Goal: Information Seeking & Learning: Learn about a topic

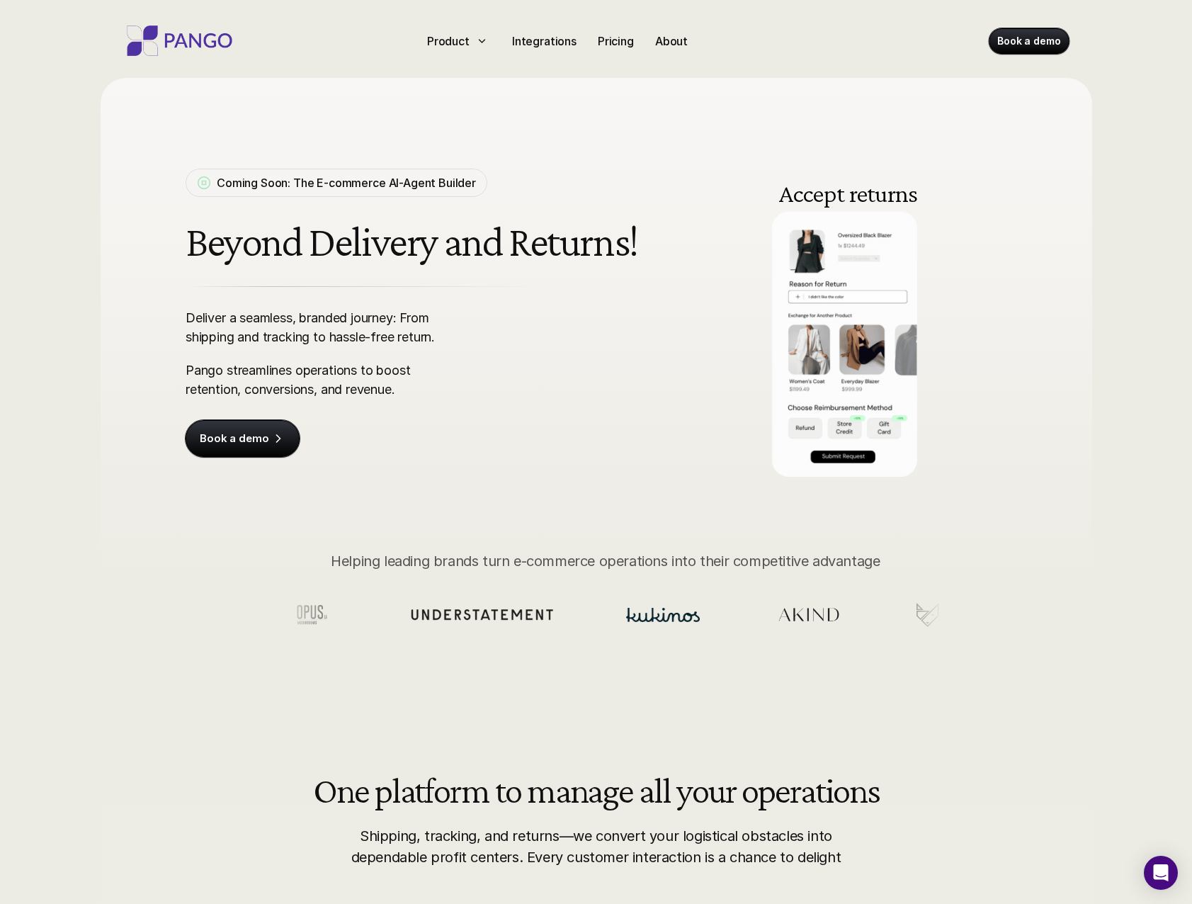
drag, startPoint x: 48, startPoint y: 341, endPoint x: 83, endPoint y: 327, distance: 37.5
click at [59, 339] on div "Coming Soon: The E-commerce AI-Agent Builder Beyond Delivery and Returns! Deliv…" at bounding box center [596, 357] width 1192 height 715
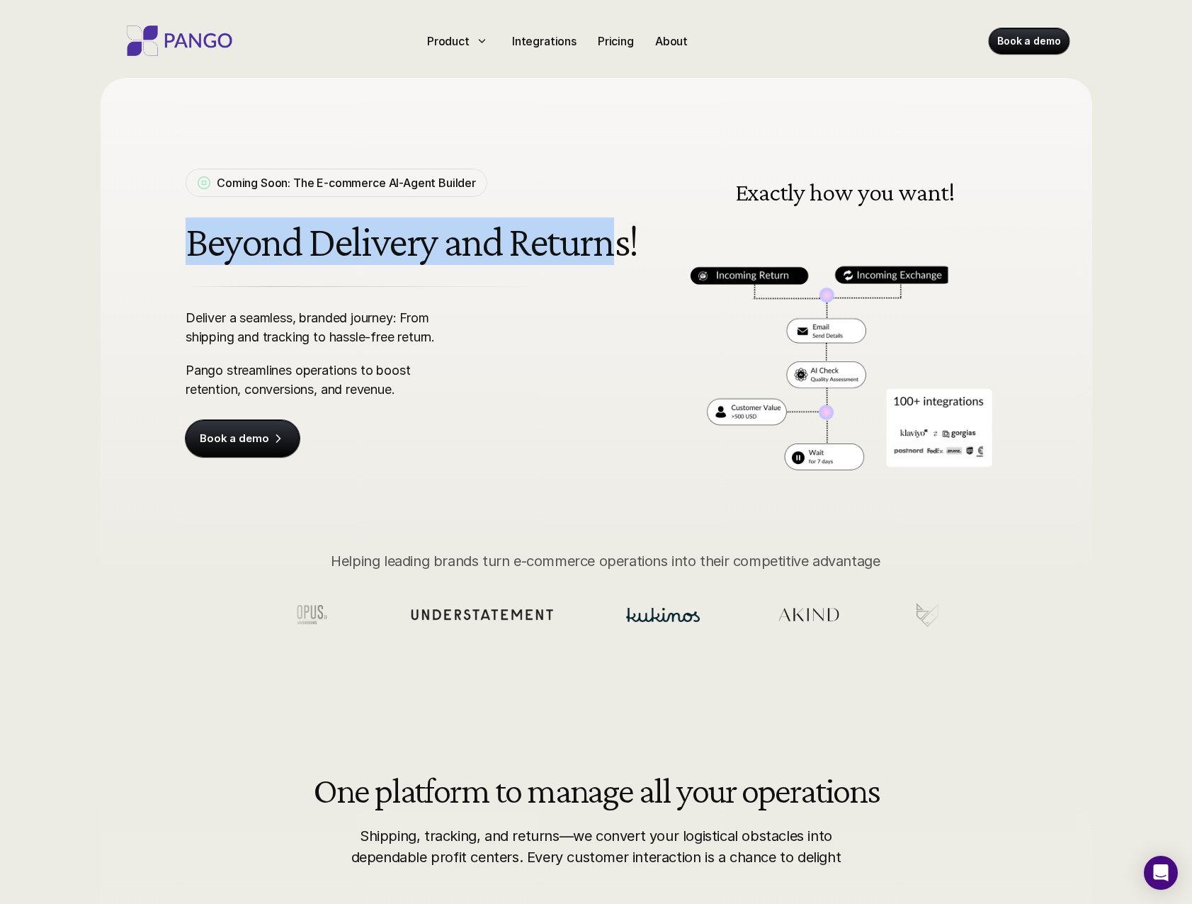
drag, startPoint x: 210, startPoint y: 246, endPoint x: 594, endPoint y: 255, distance: 383.9
click at [597, 256] on h1 "Beyond Delivery and Returns!" at bounding box center [415, 241] width 458 height 47
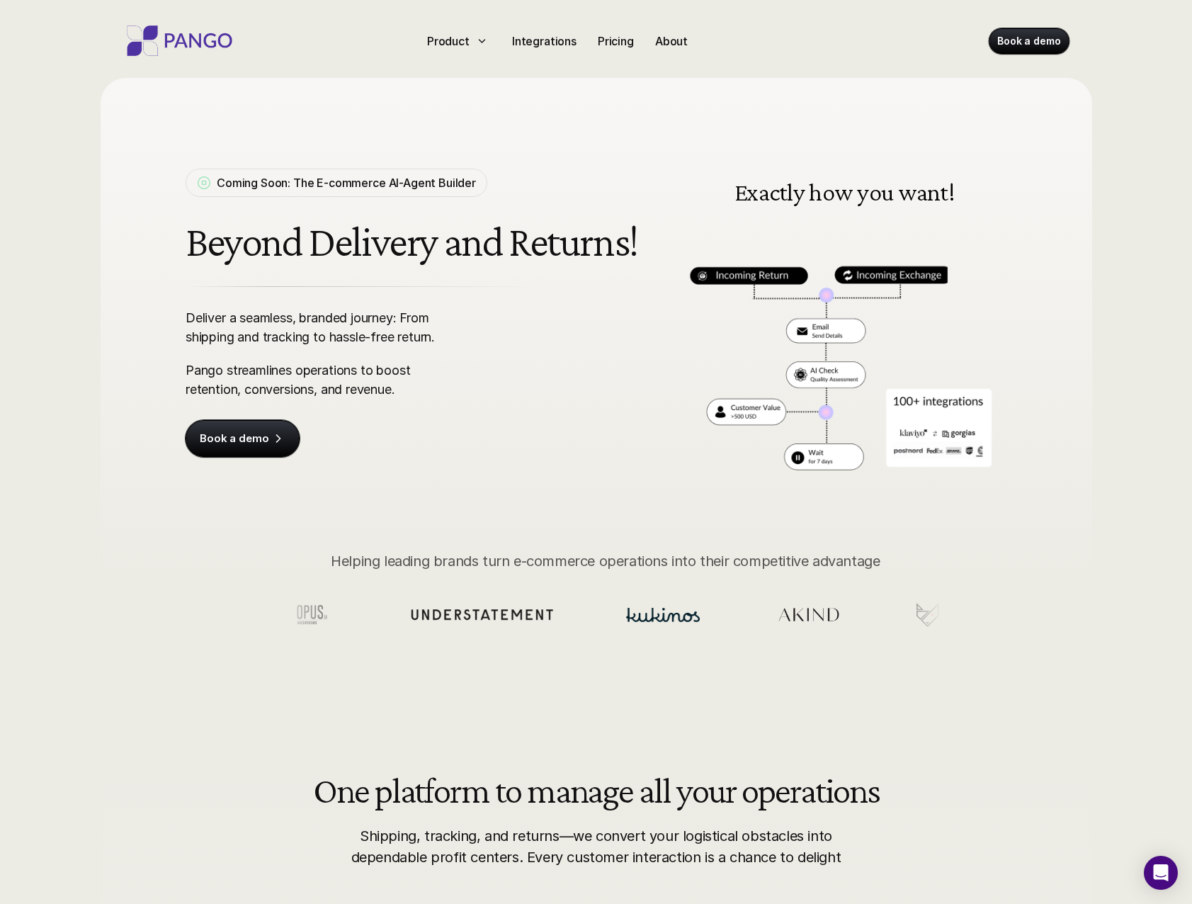
click at [504, 335] on div "Deliver a seamless, branded journey: From shipping and tracking to hassle-free …" at bounding box center [415, 353] width 458 height 91
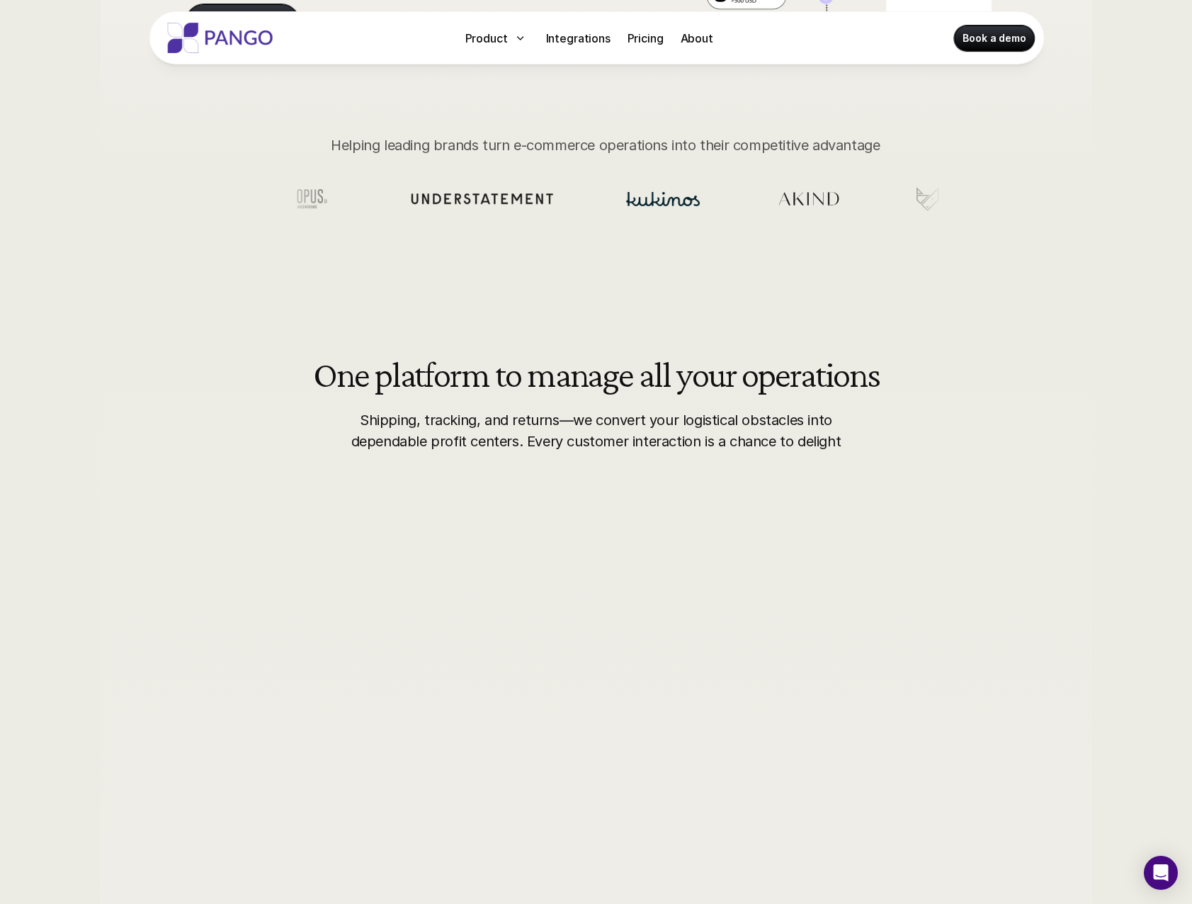
scroll to position [425, 0]
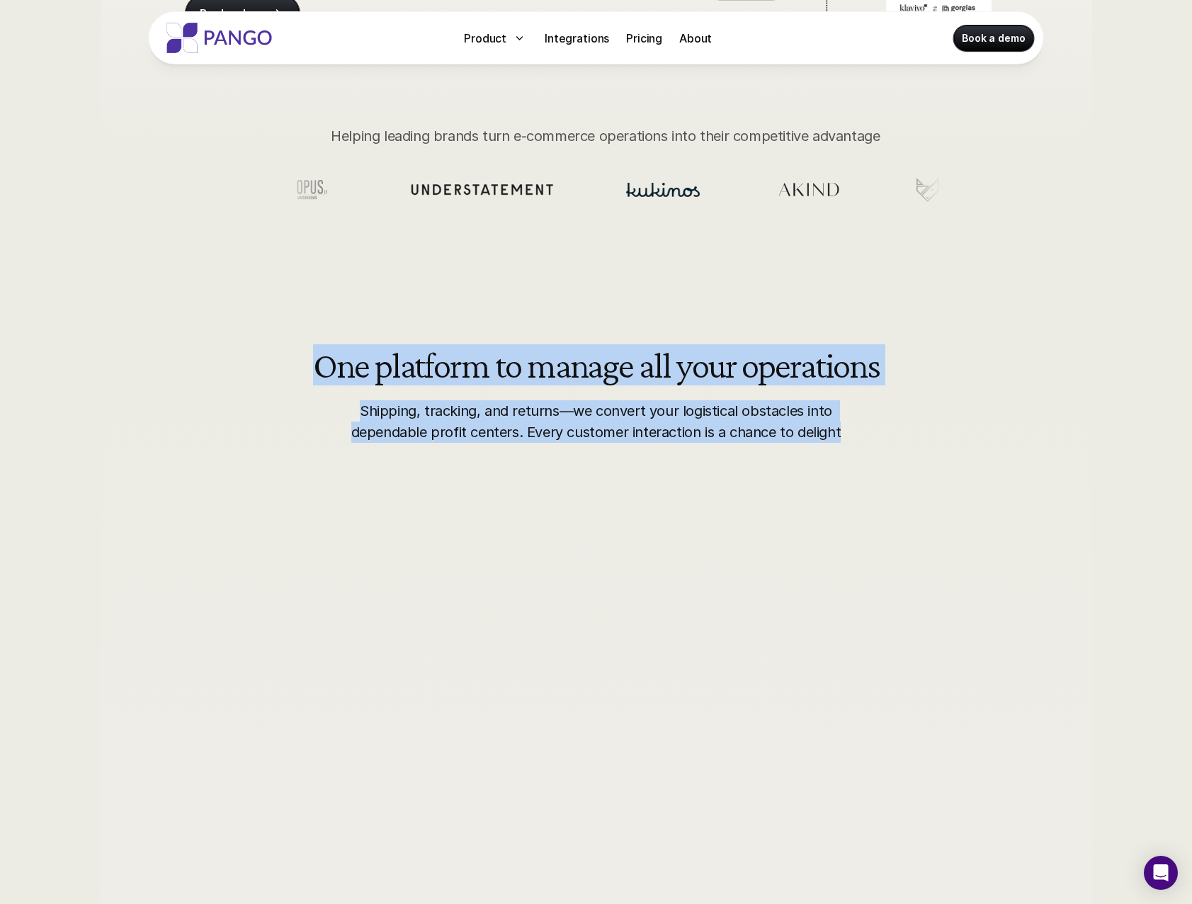
drag, startPoint x: 348, startPoint y: 386, endPoint x: 887, endPoint y: 449, distance: 542.6
drag, startPoint x: 887, startPoint y: 449, endPoint x: 872, endPoint y: 452, distance: 15.1
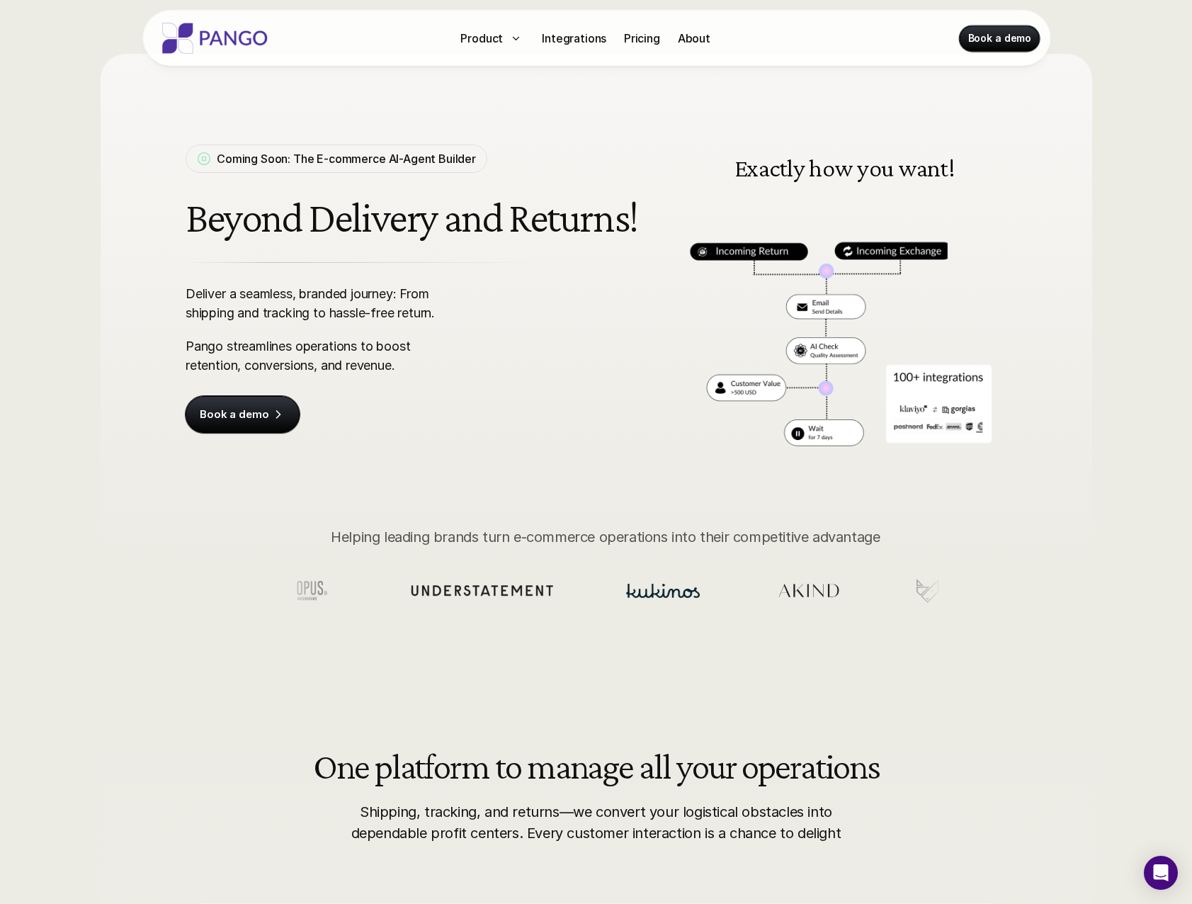
scroll to position [0, 0]
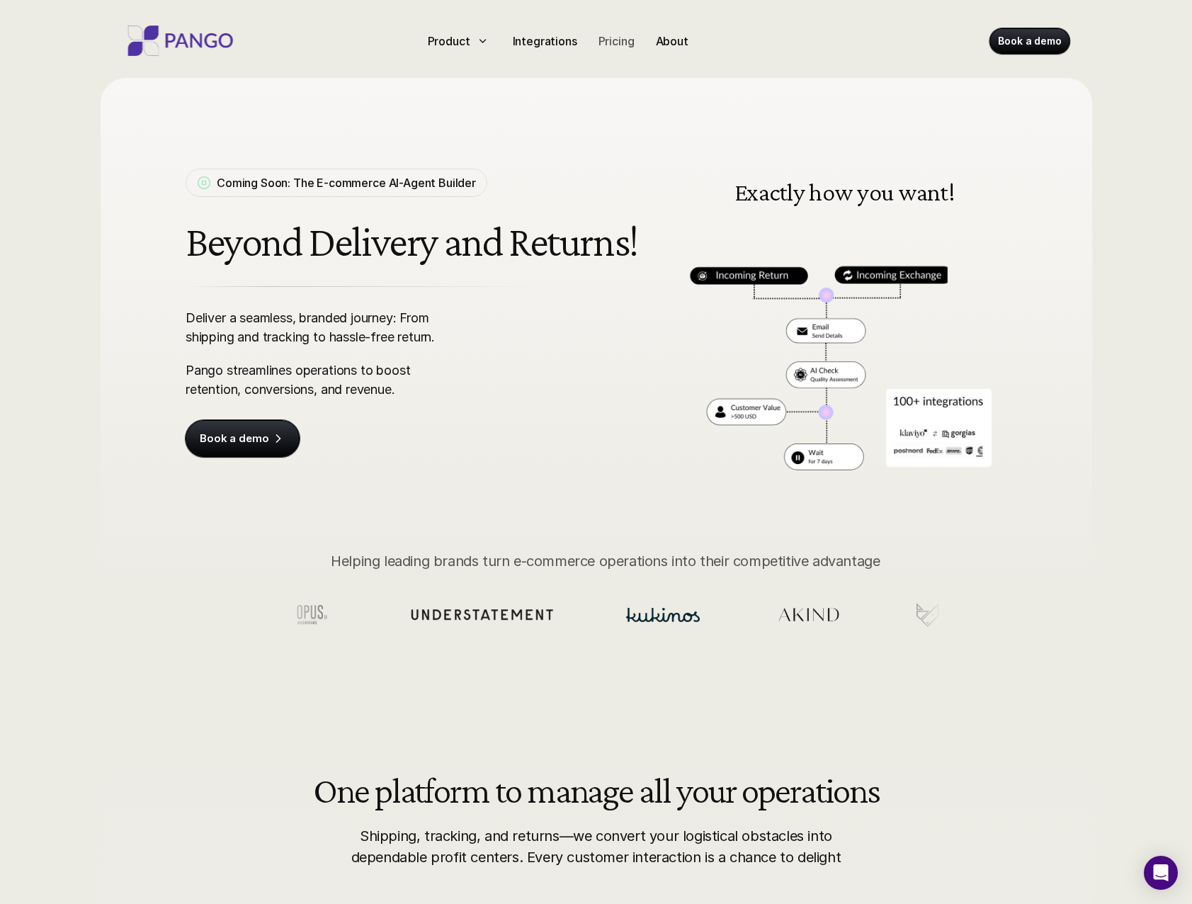
click at [628, 50] on div "Pricing" at bounding box center [615, 40] width 47 height 23
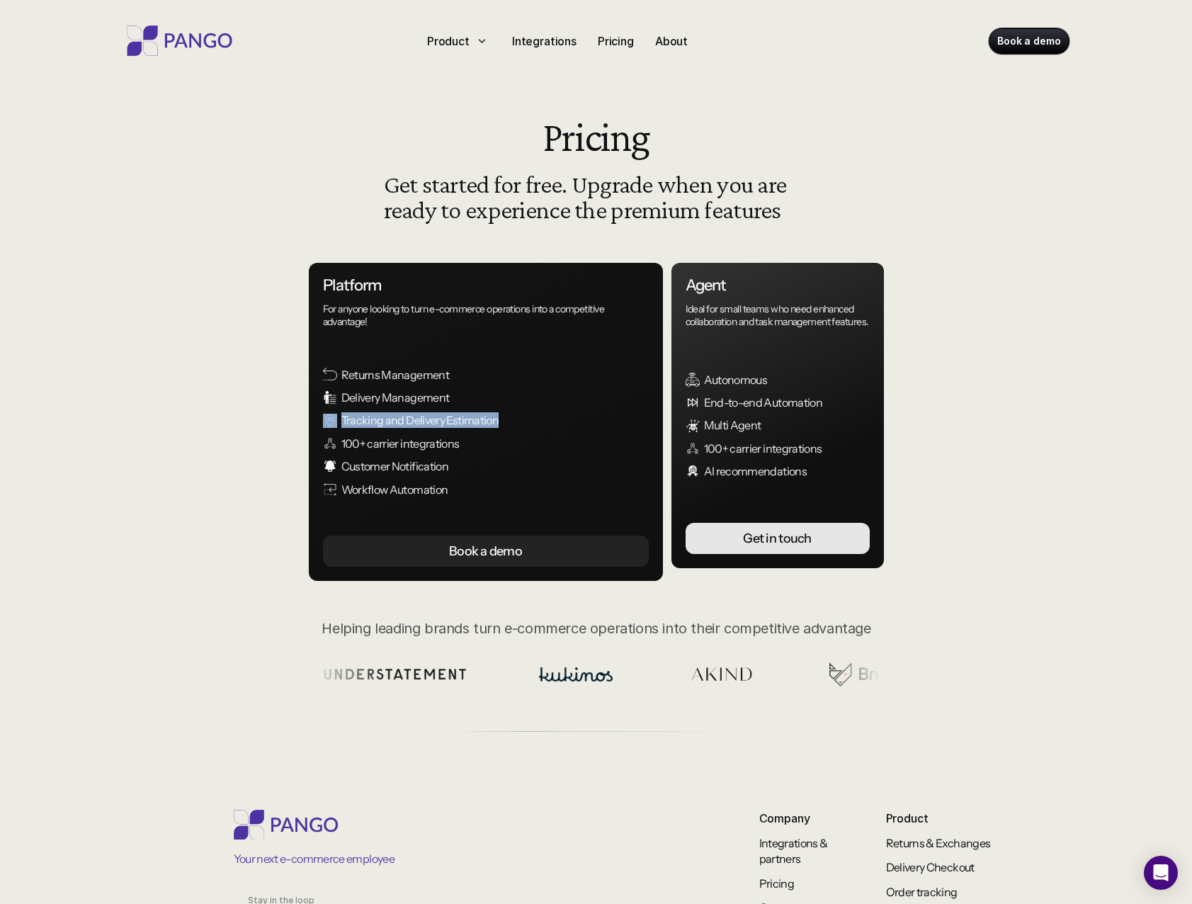
drag, startPoint x: 425, startPoint y: 424, endPoint x: 521, endPoint y: 426, distance: 96.3
click at [522, 426] on div "Platform For anyone looking to turn e-commerce operations into a competitive ad…" at bounding box center [486, 422] width 354 height 318
drag, startPoint x: 353, startPoint y: 444, endPoint x: 471, endPoint y: 458, distance: 119.0
click at [471, 457] on div "Returns Management Delivery Management Tracking and Delivery Estimation 100+ ca…" at bounding box center [495, 432] width 344 height 130
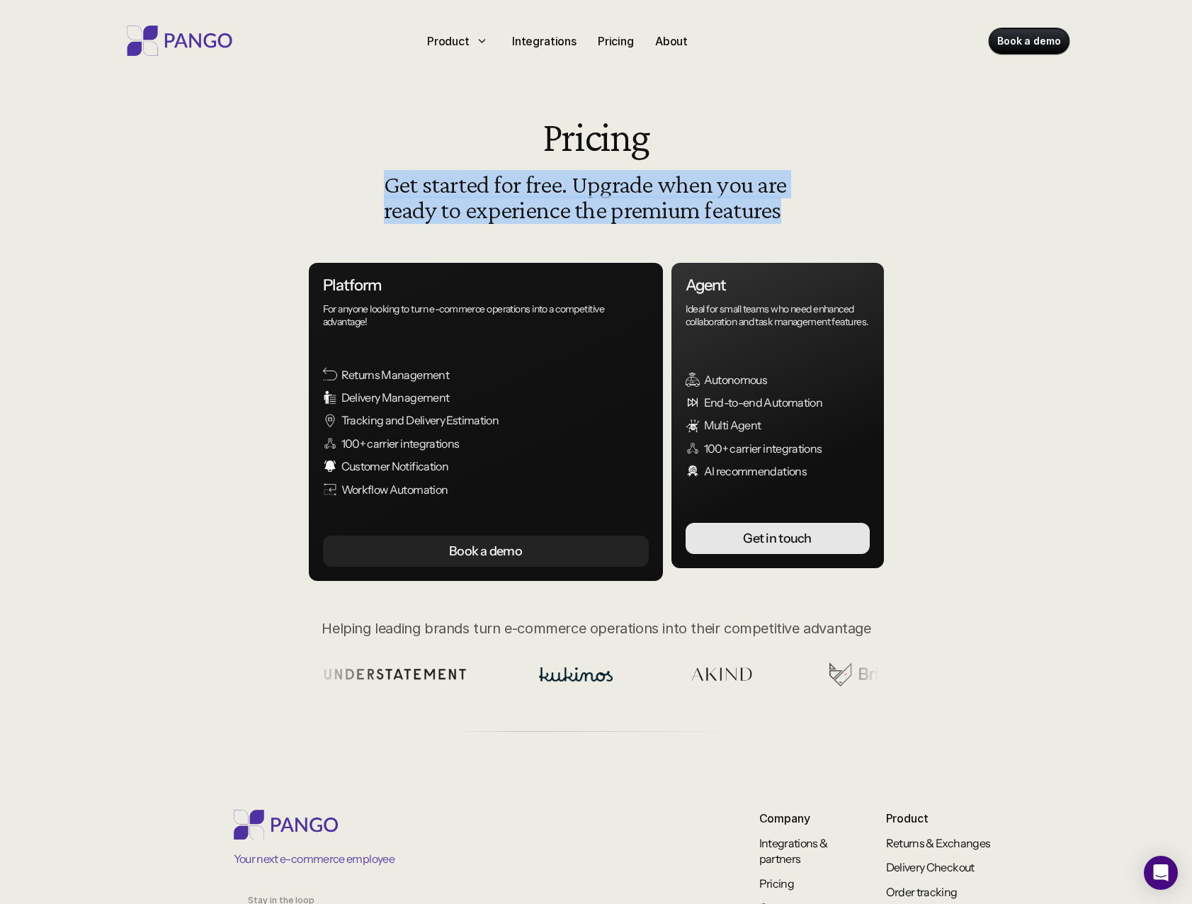
drag, startPoint x: 777, startPoint y: 214, endPoint x: 297, endPoint y: 109, distance: 490.8
click at [297, 109] on section "Pricing Get started for free. Upgrade when you are ready to experience the prem…" at bounding box center [596, 309] width 850 height 618
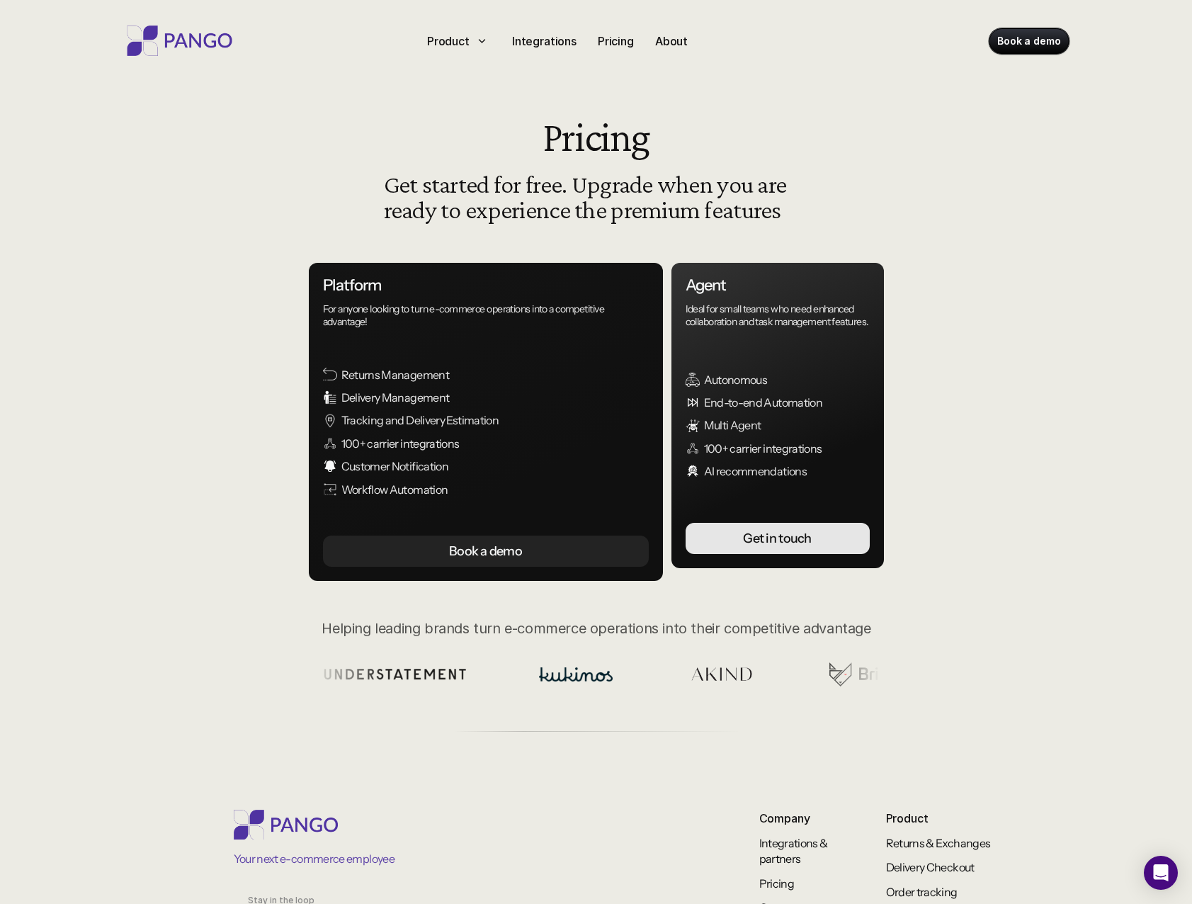
drag, startPoint x: 297, startPoint y: 109, endPoint x: 585, endPoint y: 165, distance: 292.9
click at [585, 165] on header "Pricing Get started for free. Upgrade when you are ready to experience the prem…" at bounding box center [596, 173] width 425 height 121
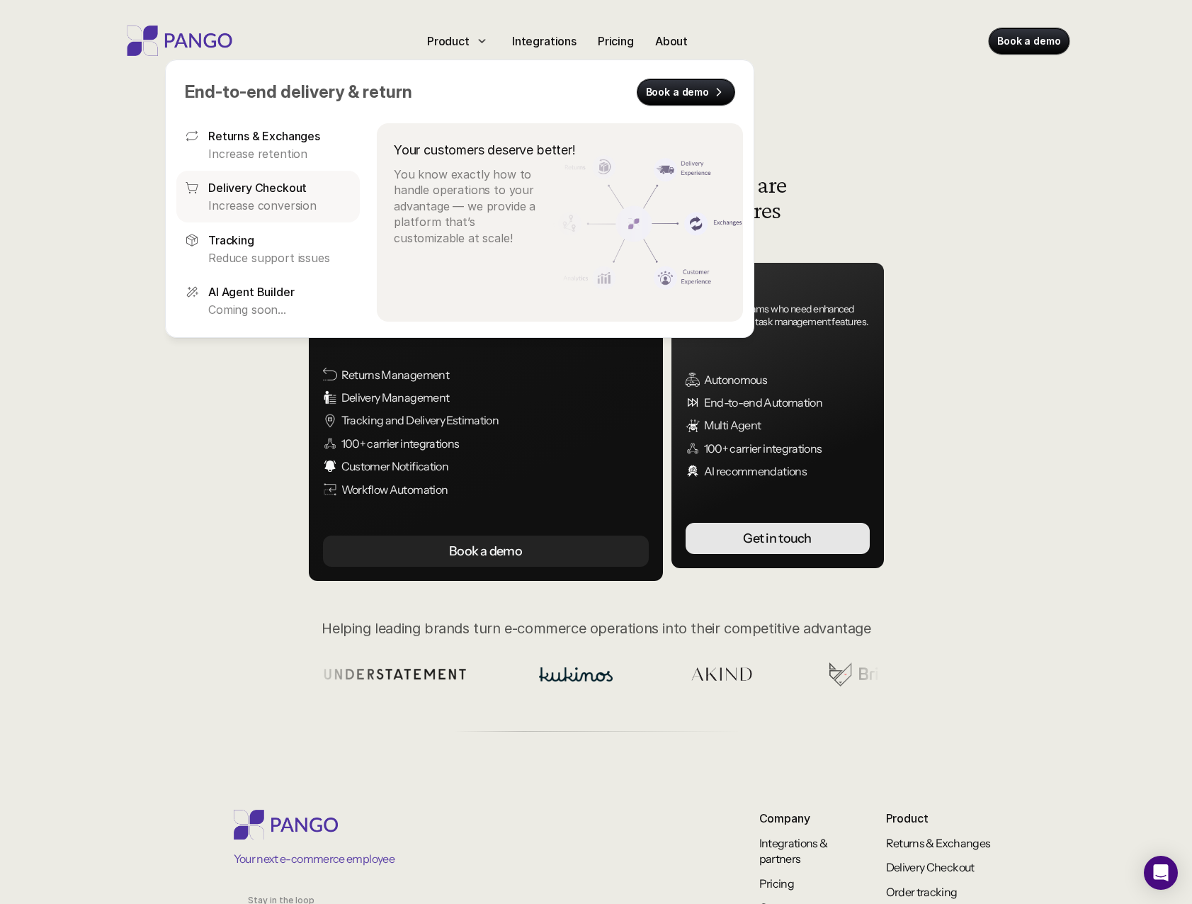
click at [274, 208] on p "Increase conversion" at bounding box center [279, 206] width 143 height 16
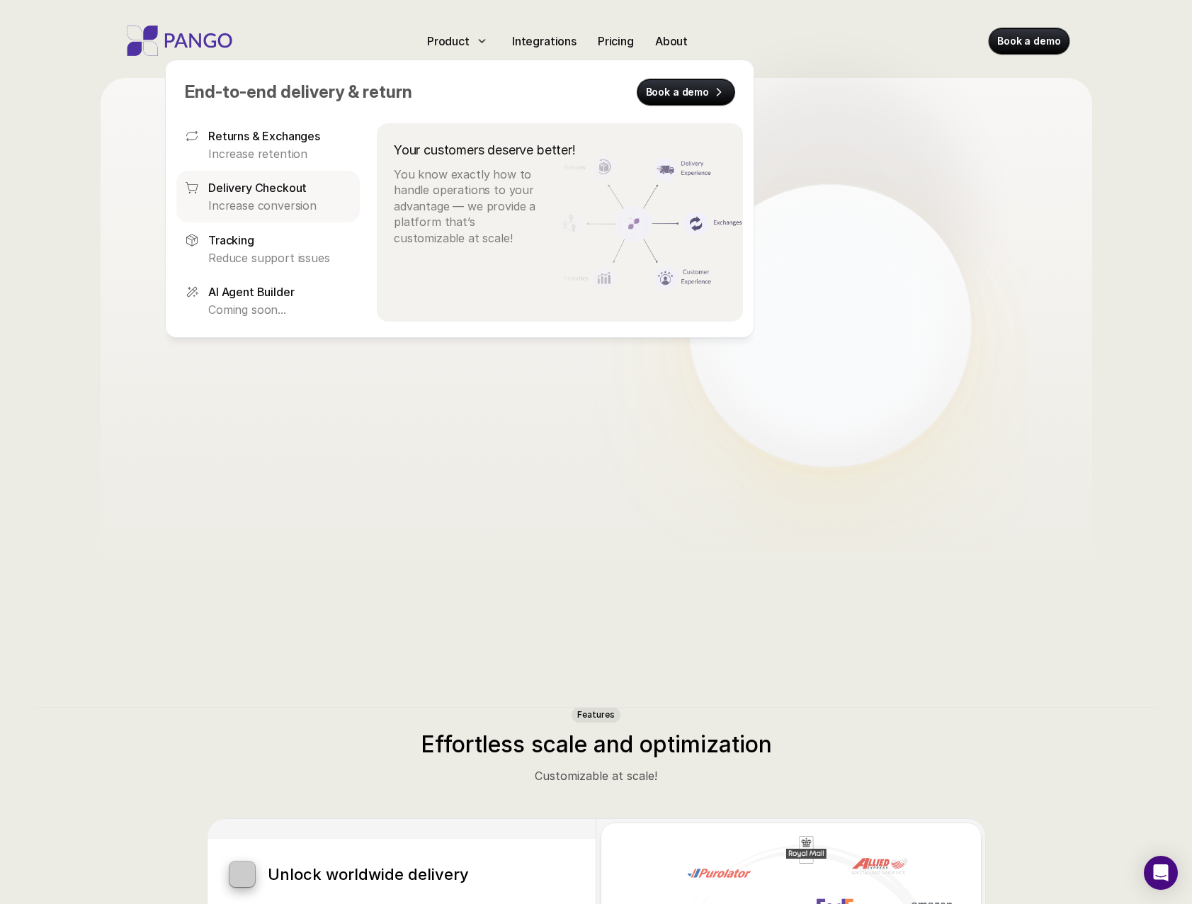
scroll to position [78, 0]
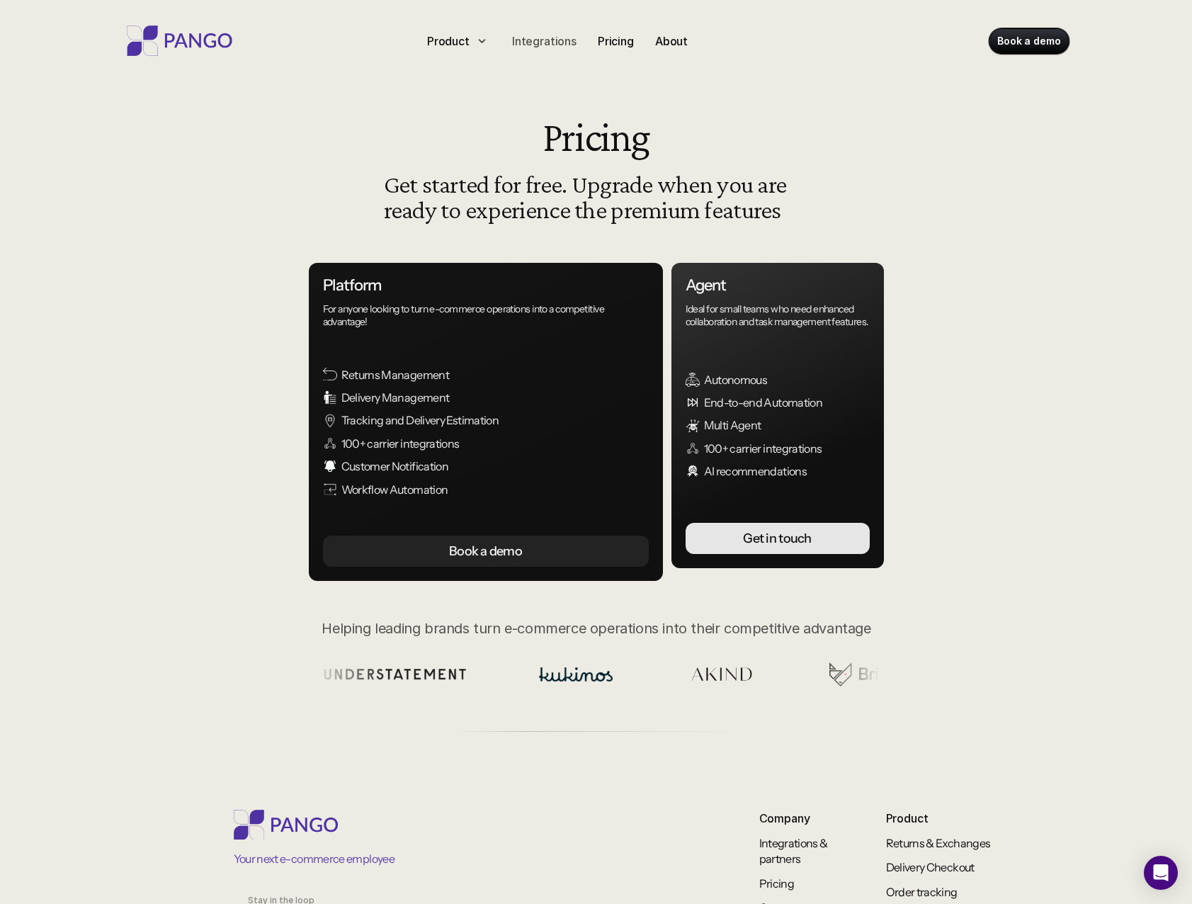
click at [531, 42] on p "Integrations" at bounding box center [544, 41] width 64 height 17
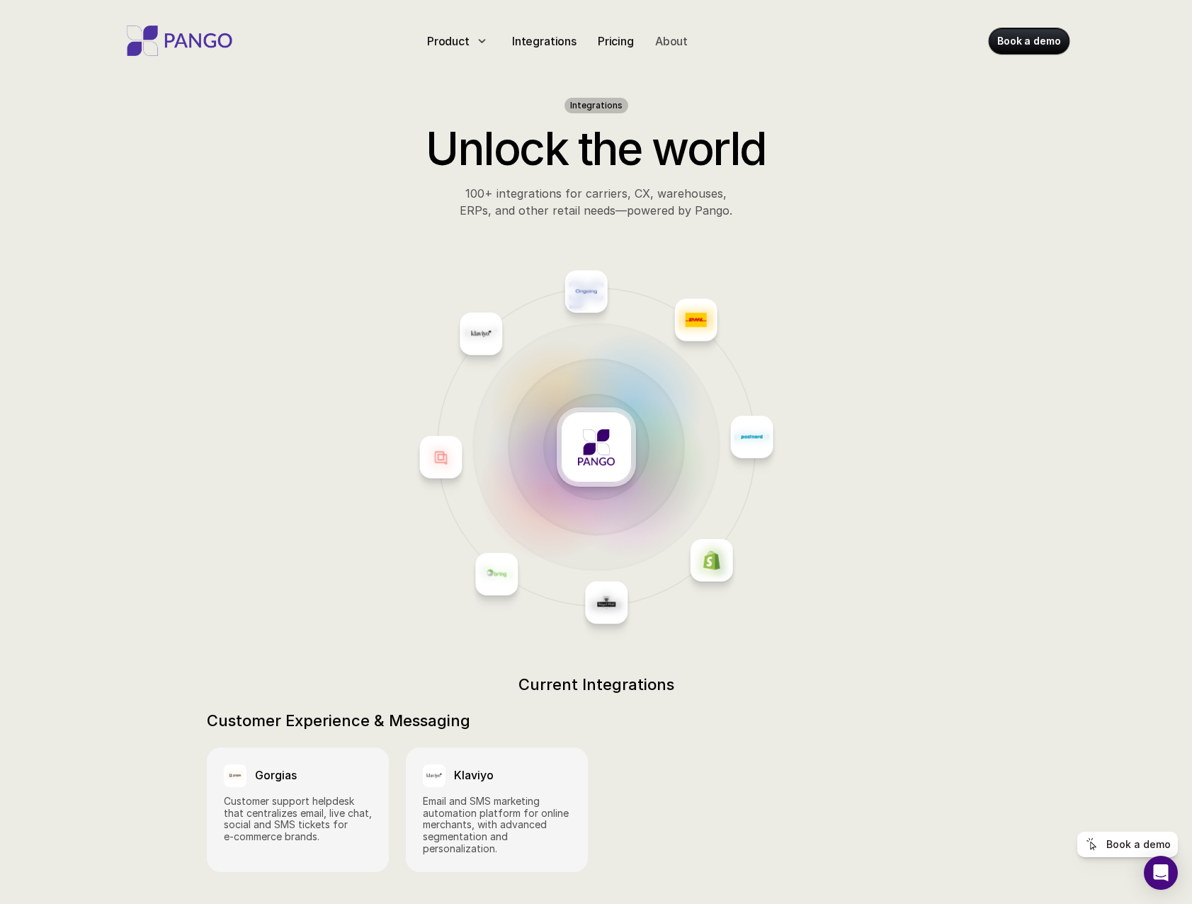
click at [674, 42] on p "About" at bounding box center [671, 41] width 33 height 17
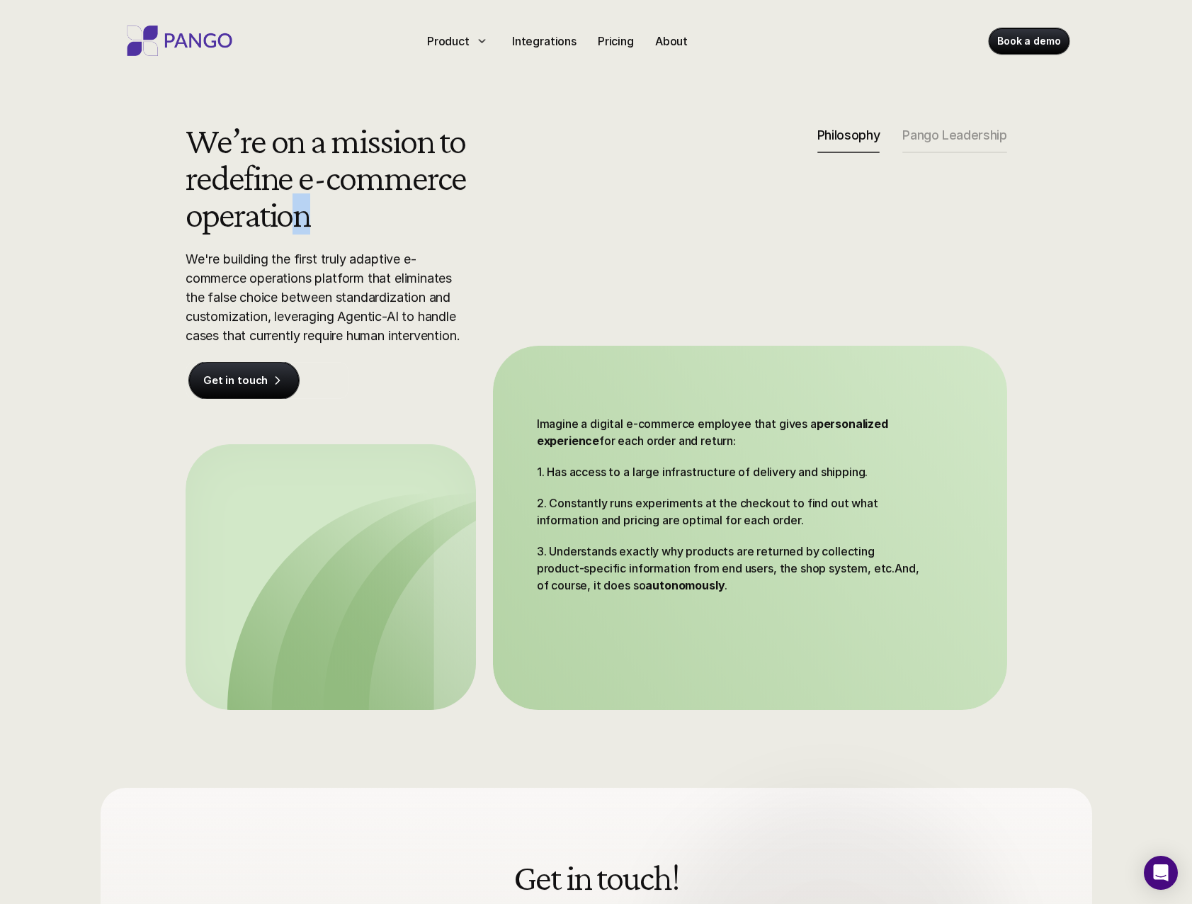
drag, startPoint x: 289, startPoint y: 225, endPoint x: 331, endPoint y: 219, distance: 42.3
click at [329, 219] on h2 "We’re on a mission to redefine e-commerce operation" at bounding box center [338, 177] width 304 height 110
click at [334, 220] on h2 "We’re on a mission to redefine e-commerce operation" at bounding box center [338, 177] width 304 height 110
click at [331, 220] on h2 "We’re on a mission to redefine e-commerce operation" at bounding box center [338, 177] width 304 height 110
click at [315, 222] on h2 "We’re on a mission to redefine e-commerce operation" at bounding box center [338, 177] width 304 height 110
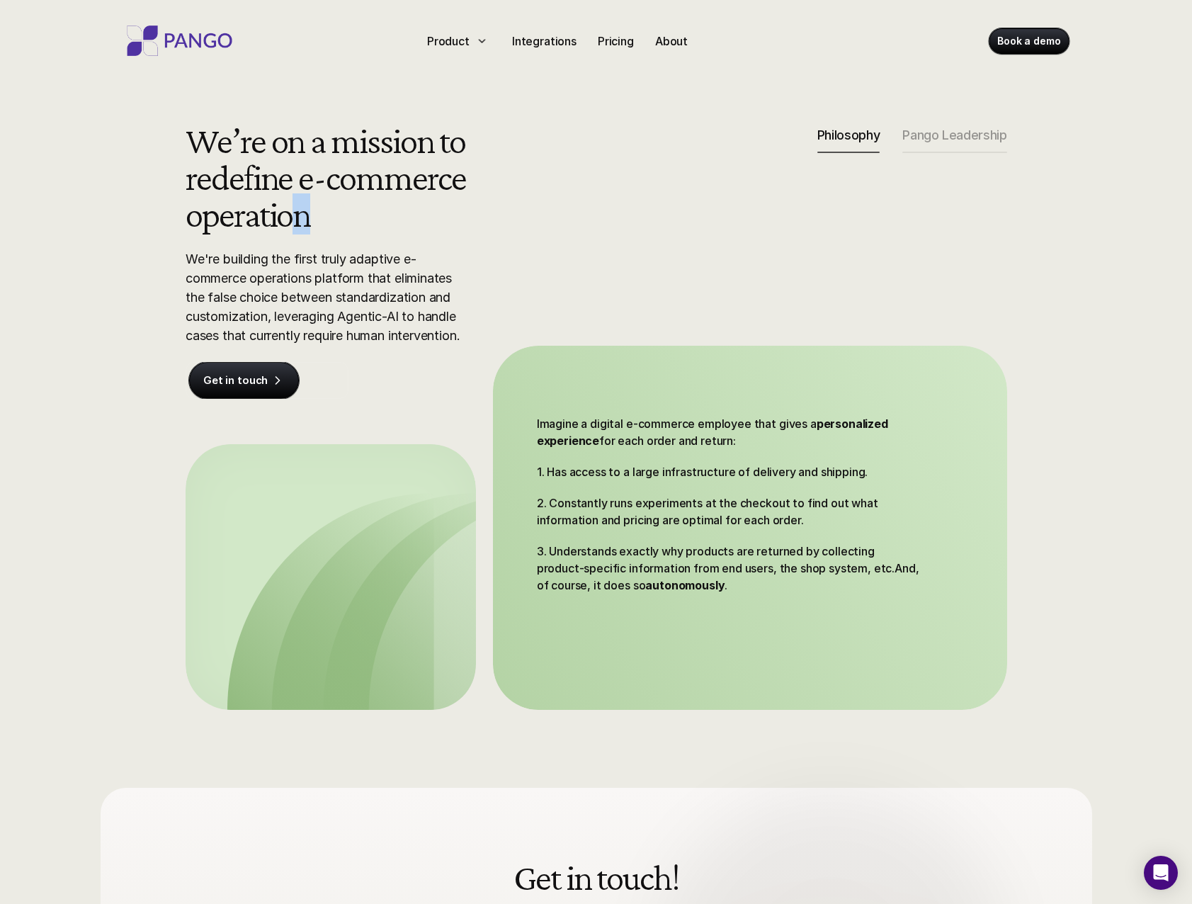
click at [304, 221] on h2 "We’re on a mission to redefine e-commerce operation" at bounding box center [338, 177] width 304 height 110
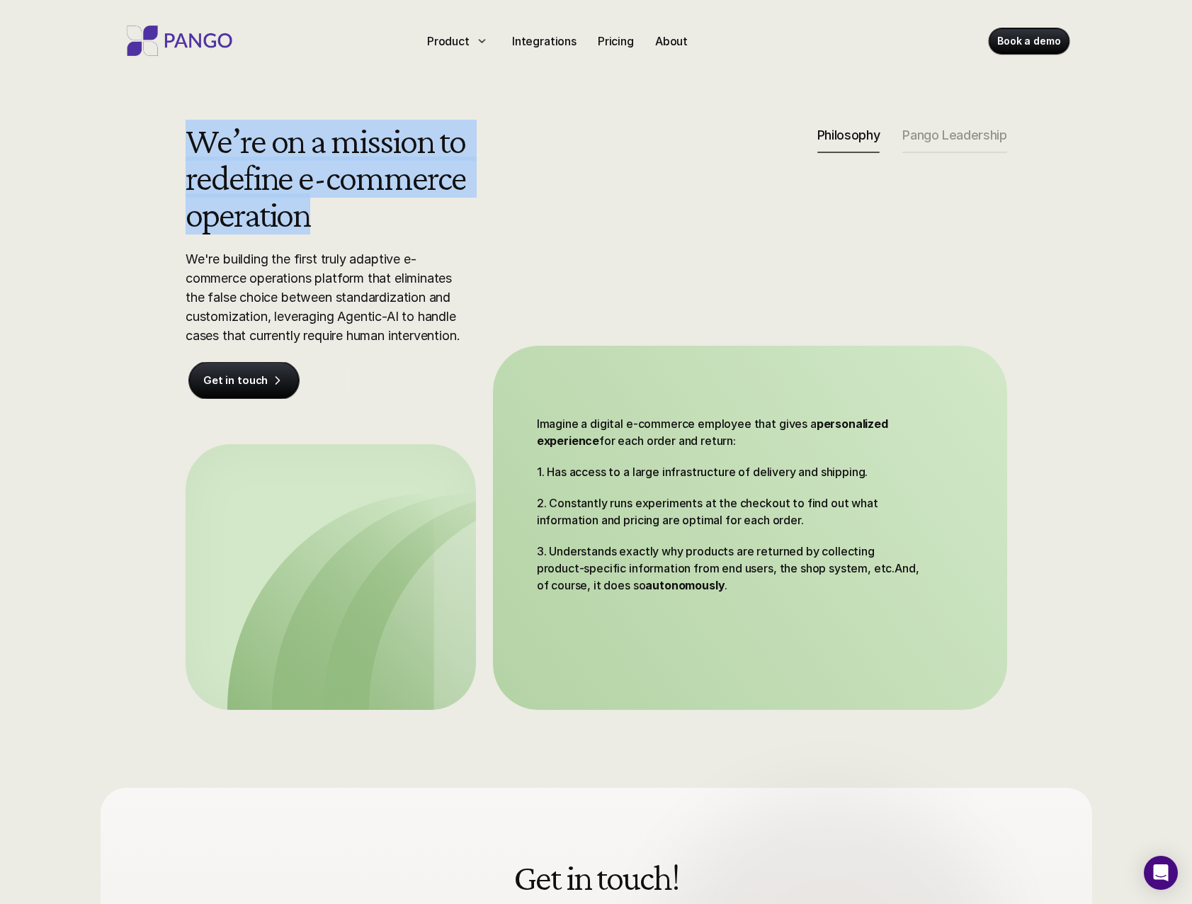
drag, startPoint x: 284, startPoint y: 217, endPoint x: 164, endPoint y: 140, distance: 143.0
click at [164, 140] on div "We’re on a mission to redefine e-commerce operation We're building the first tr…" at bounding box center [596, 416] width 907 height 588
drag, startPoint x: 164, startPoint y: 140, endPoint x: 377, endPoint y: 240, distance: 236.3
click at [377, 240] on div "We’re on a mission to redefine e-commerce operation We're building the first tr…" at bounding box center [338, 260] width 304 height 277
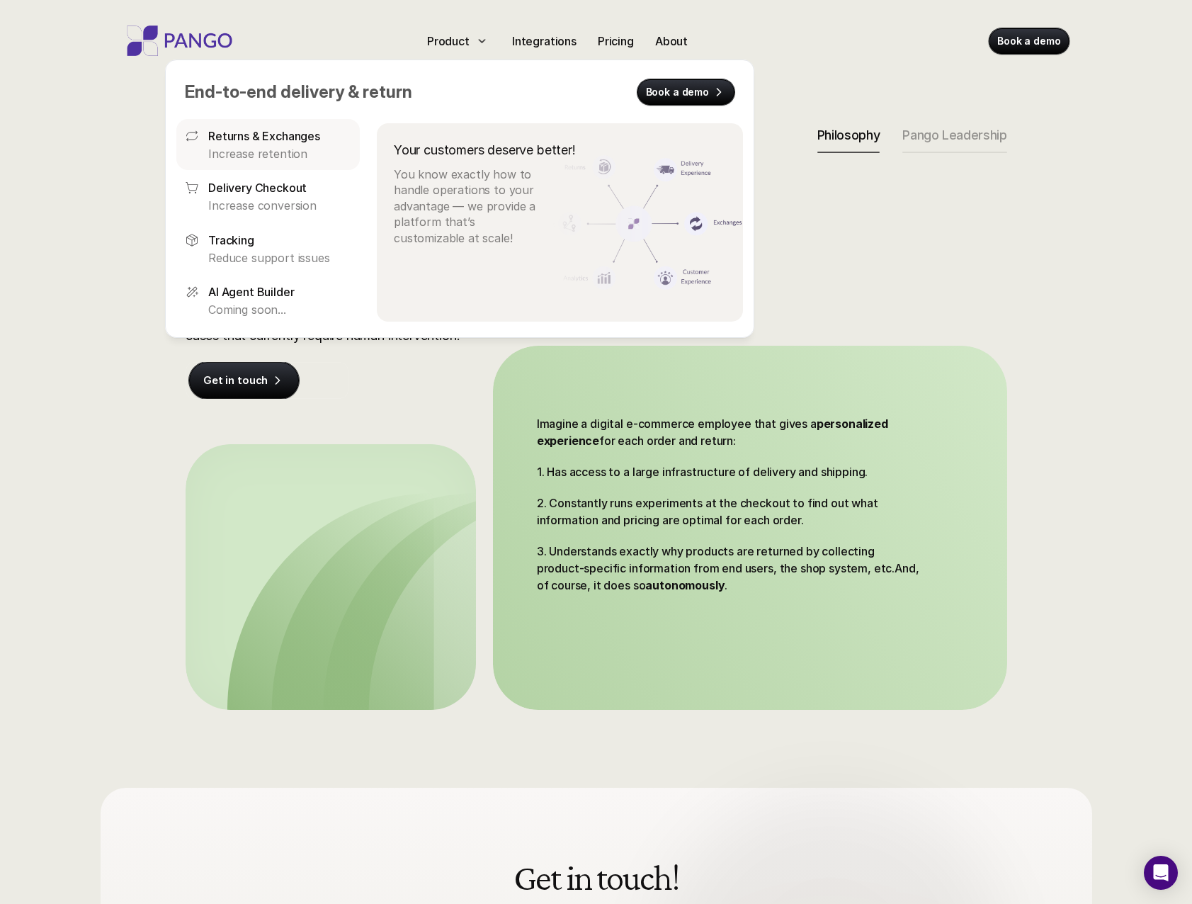
click at [281, 154] on p "Increase retention" at bounding box center [279, 154] width 143 height 16
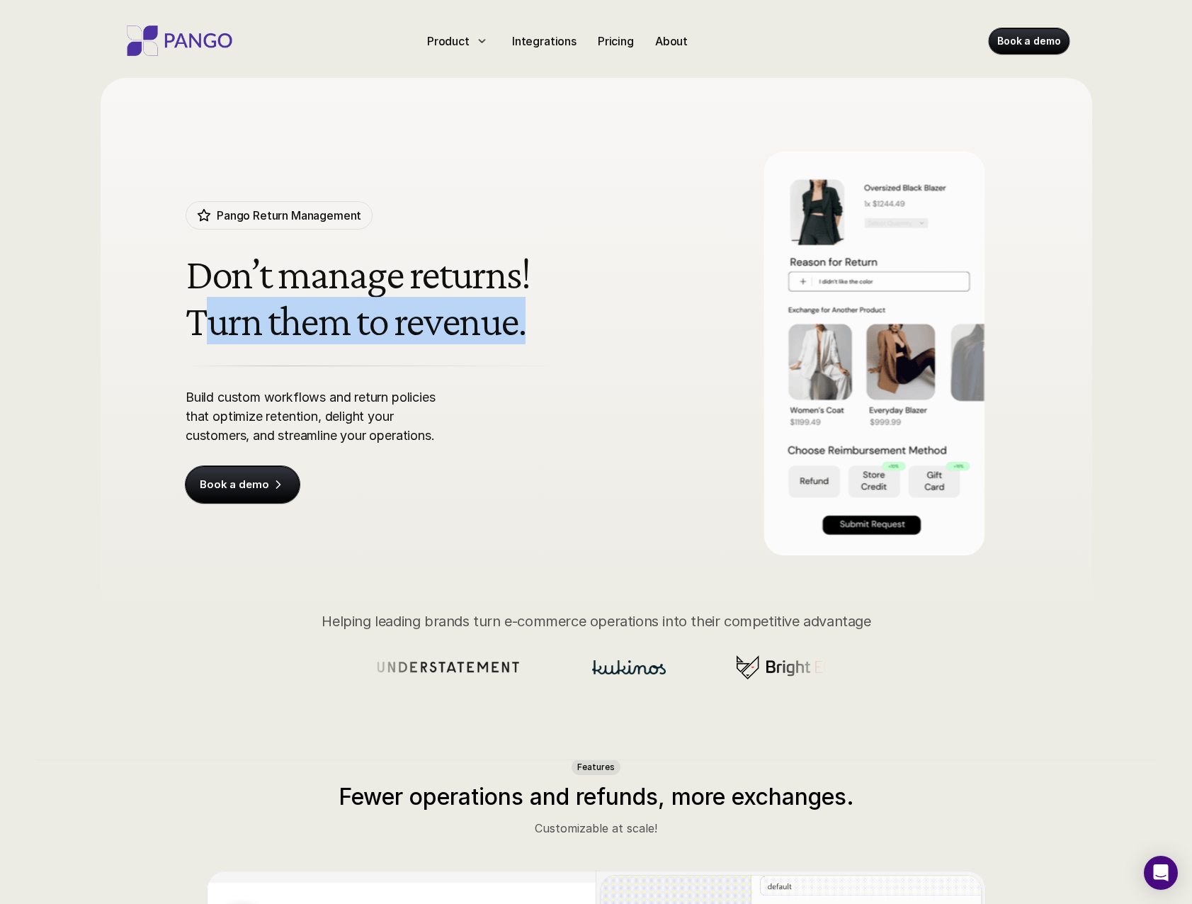
drag, startPoint x: 205, startPoint y: 314, endPoint x: 561, endPoint y: 325, distance: 356.4
click at [557, 325] on h1 "Don’t manage returns! Turn them to revenue." at bounding box center [428, 297] width 484 height 93
click at [562, 330] on h1 "Don’t manage returns! Turn them to revenue." at bounding box center [428, 297] width 484 height 93
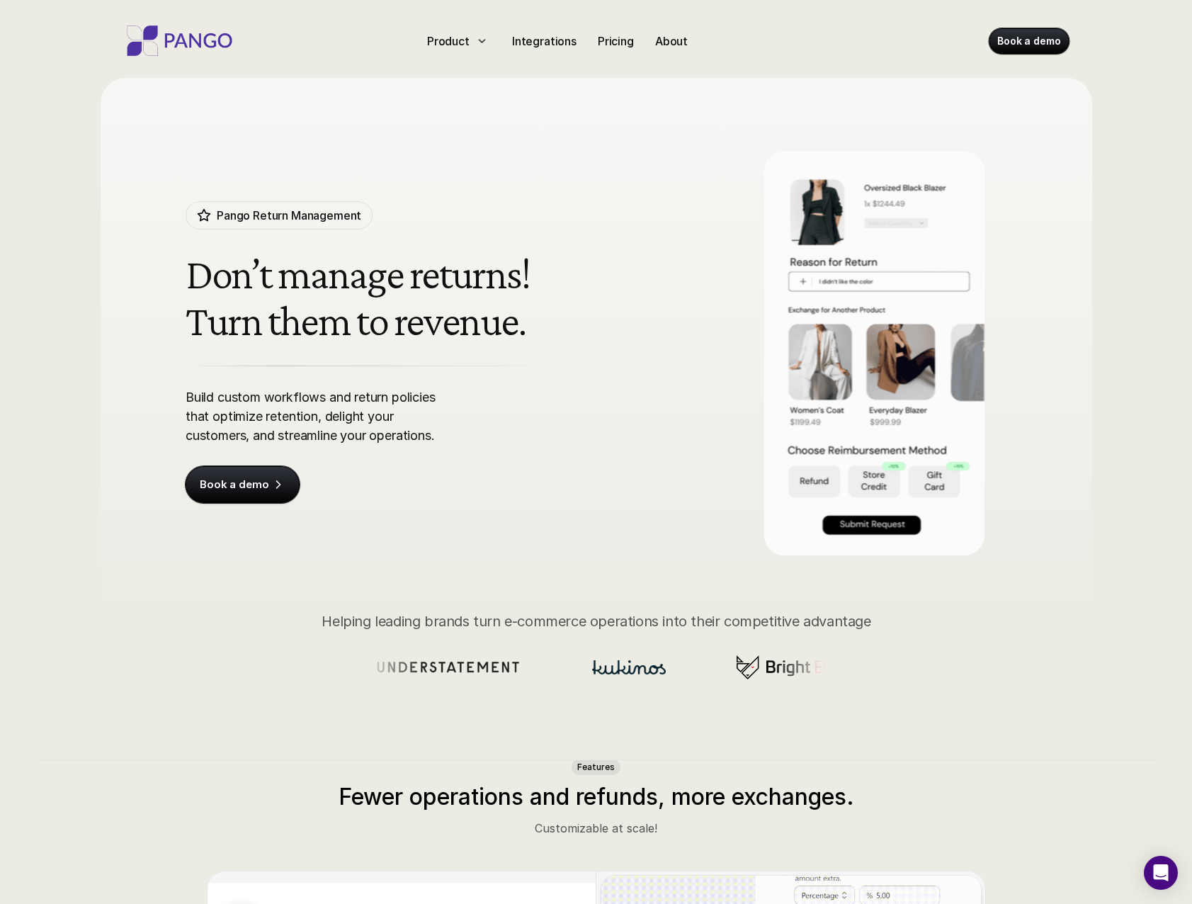
click at [646, 360] on div "Pango Return Management Don’t manage returns! Turn them to revenue. Build custo…" at bounding box center [428, 352] width 484 height 302
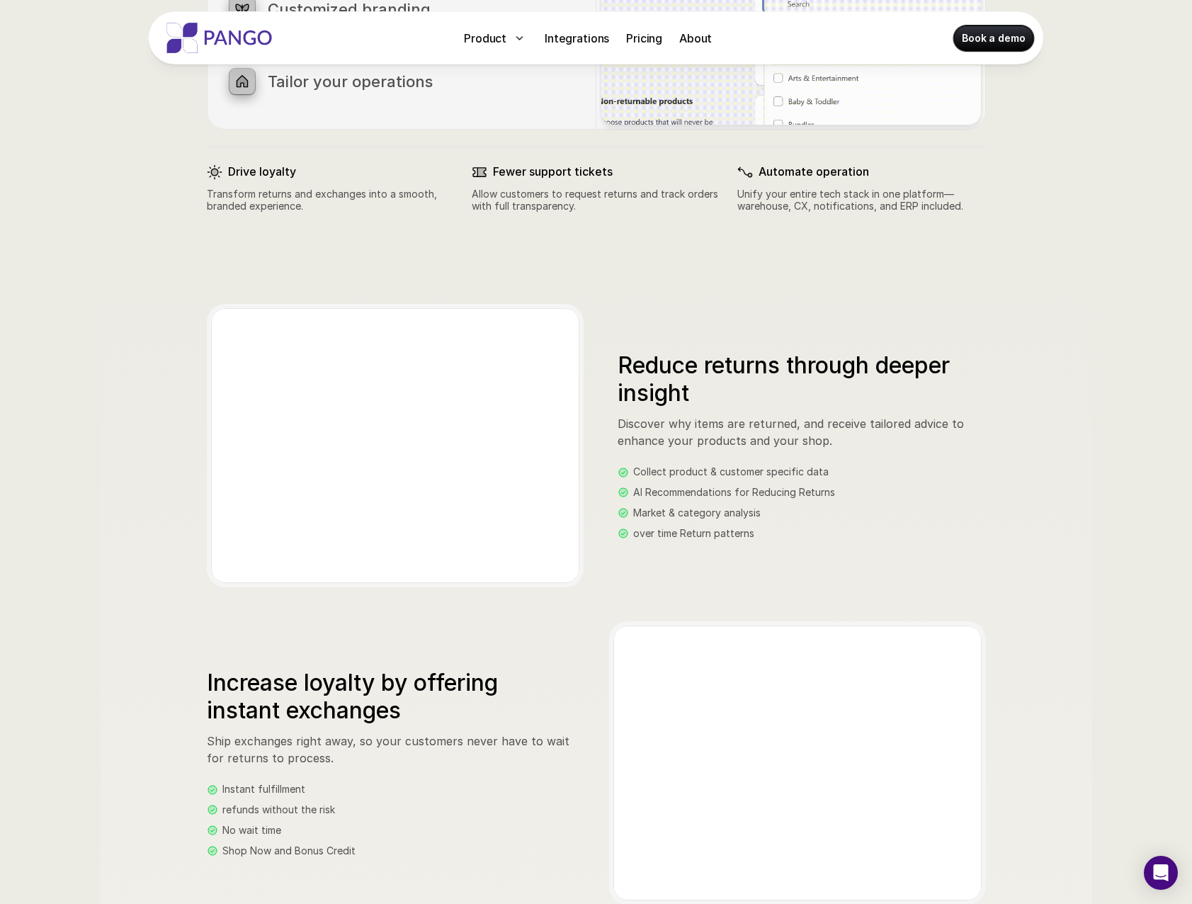
scroll to position [1133, 0]
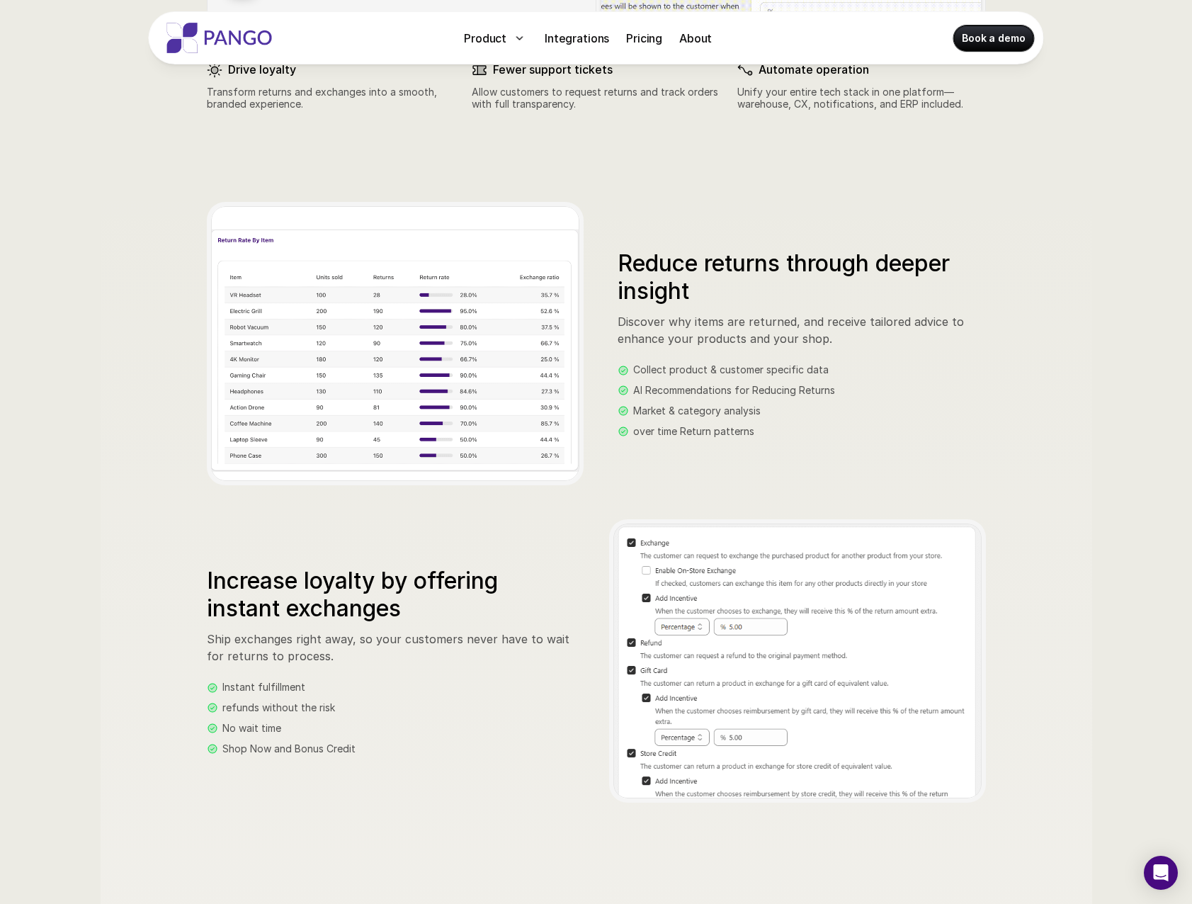
click at [447, 341] on img at bounding box center [395, 347] width 368 height 283
click at [868, 710] on img at bounding box center [810, 668] width 395 height 290
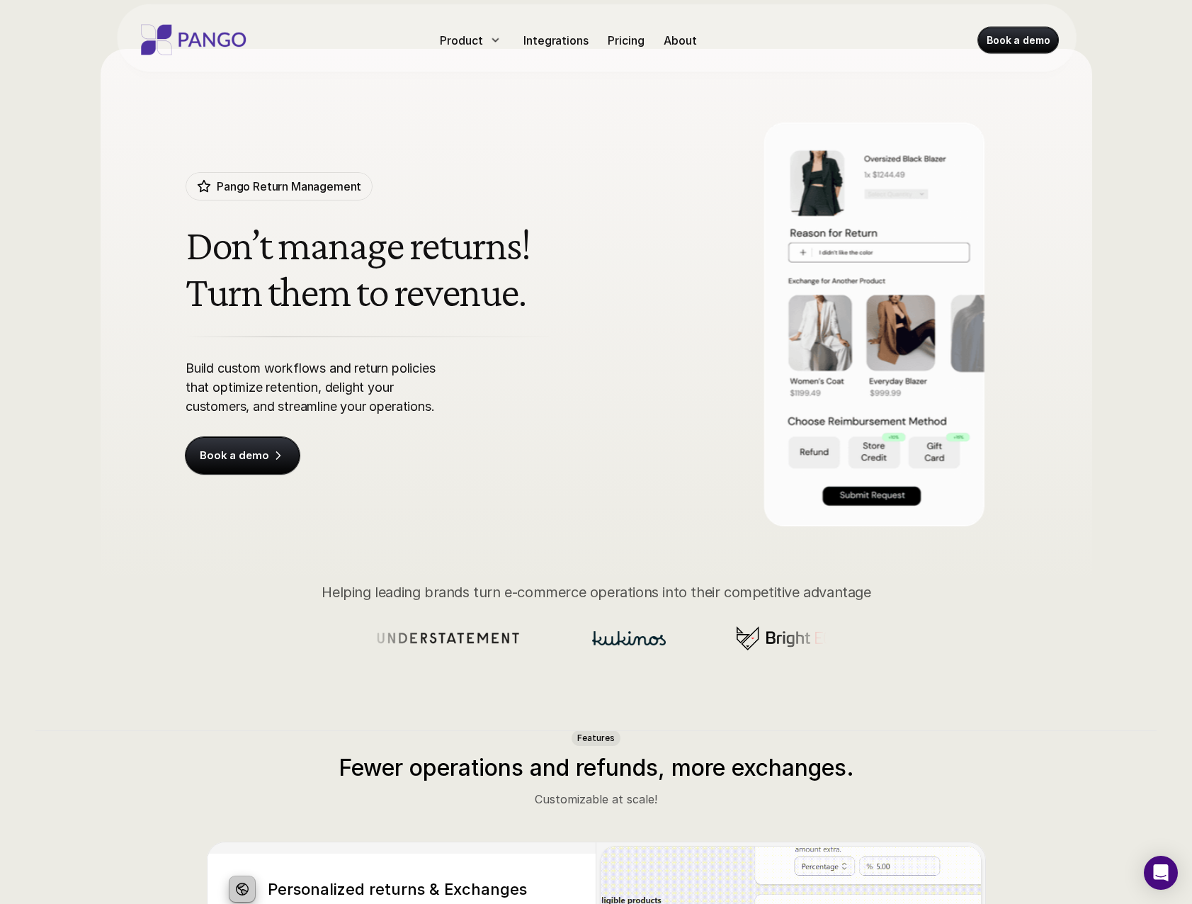
scroll to position [0, 0]
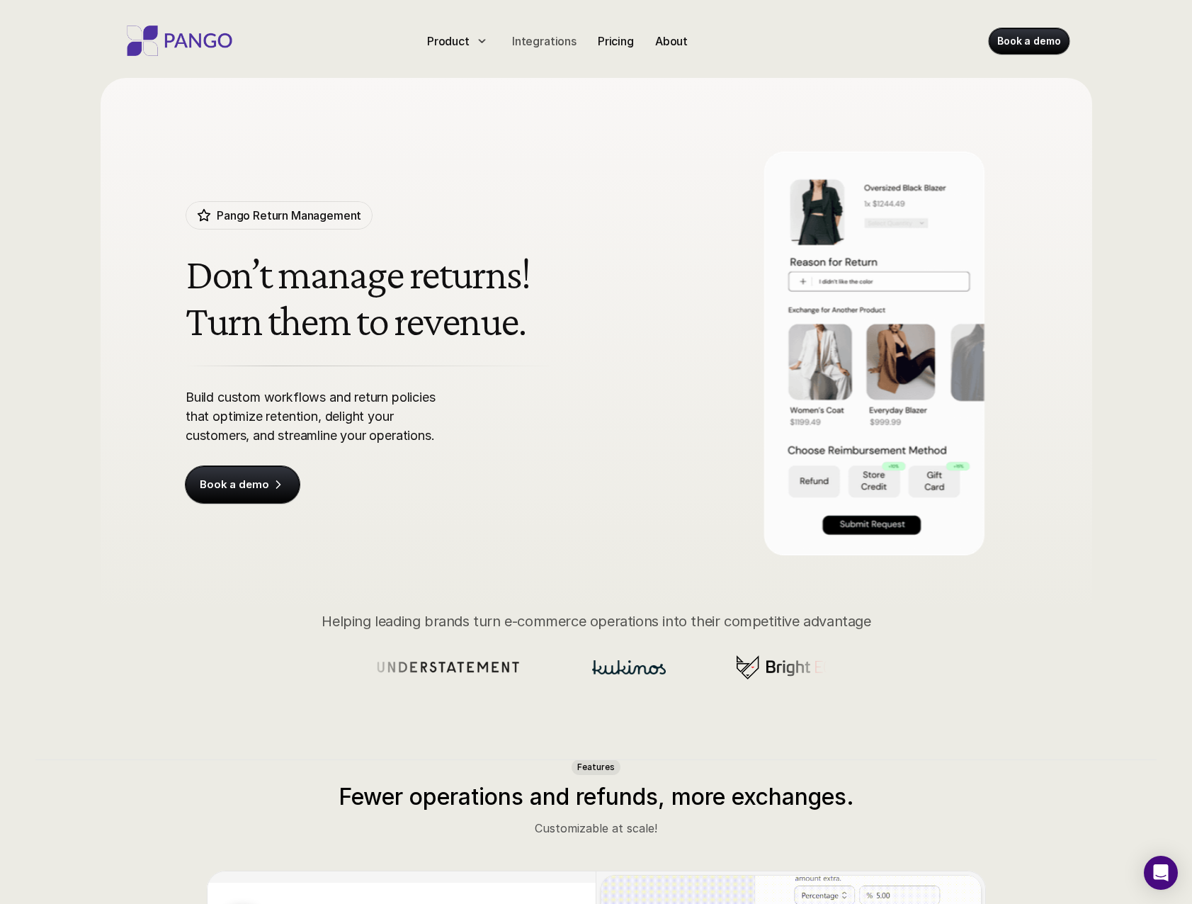
click at [531, 38] on p "Integrations" at bounding box center [544, 41] width 64 height 17
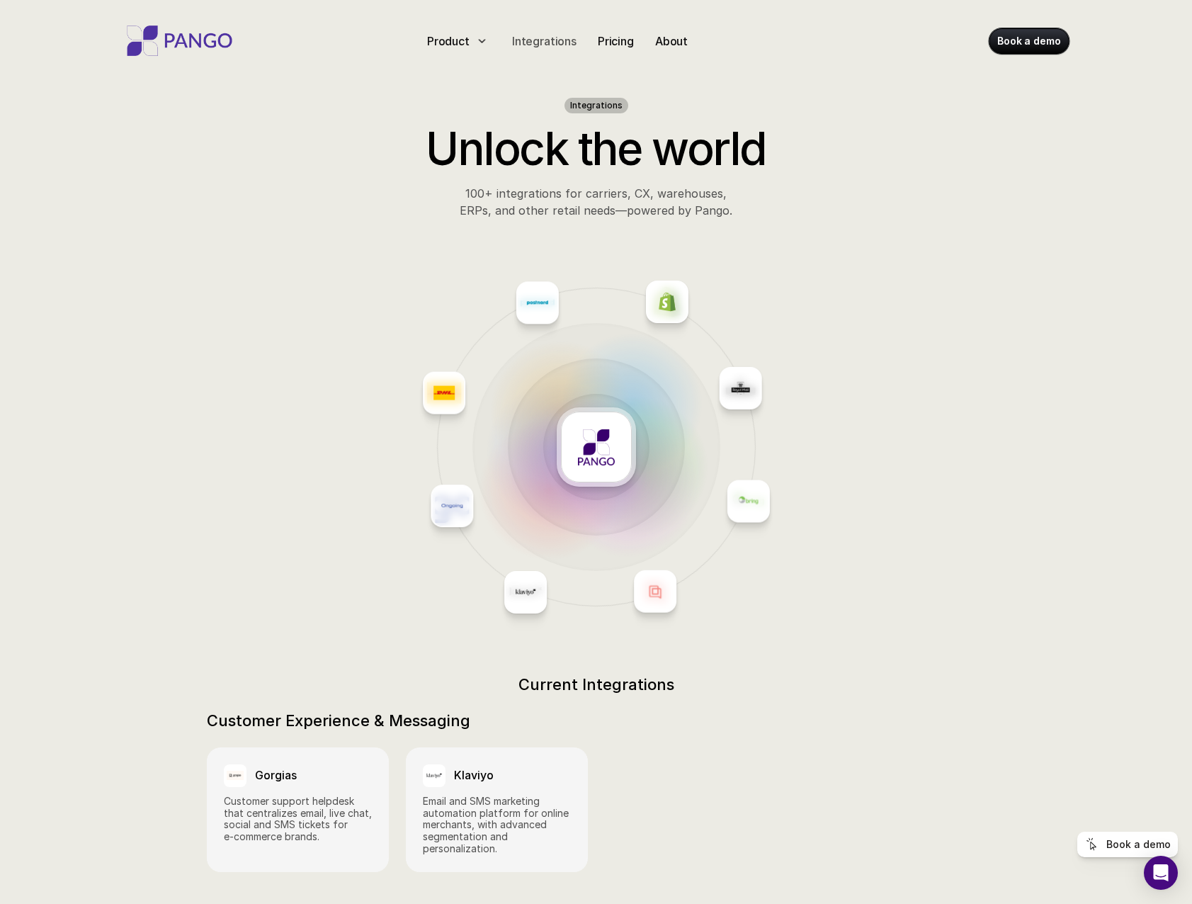
click at [554, 36] on p "Integrations" at bounding box center [544, 41] width 64 height 17
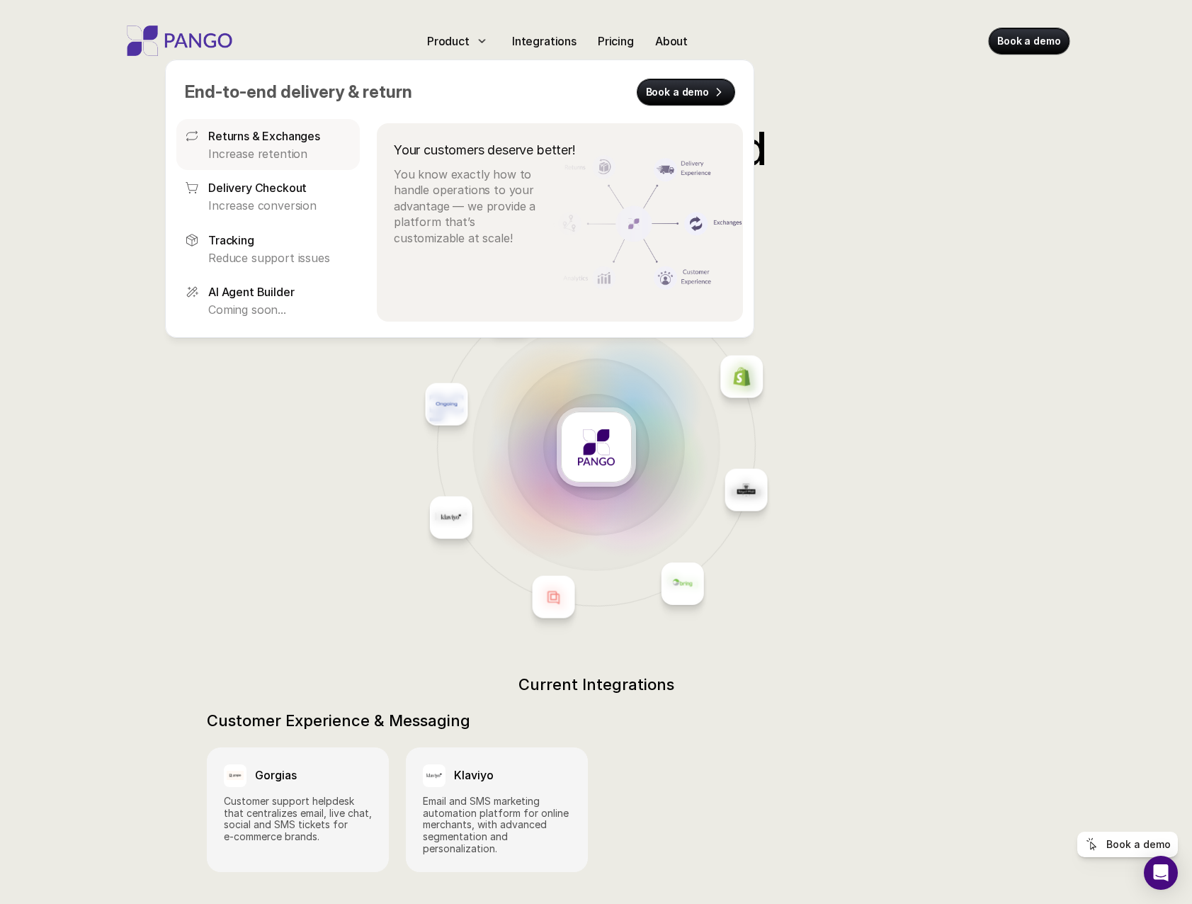
click at [275, 142] on p "Returns & Exchanges" at bounding box center [264, 135] width 112 height 17
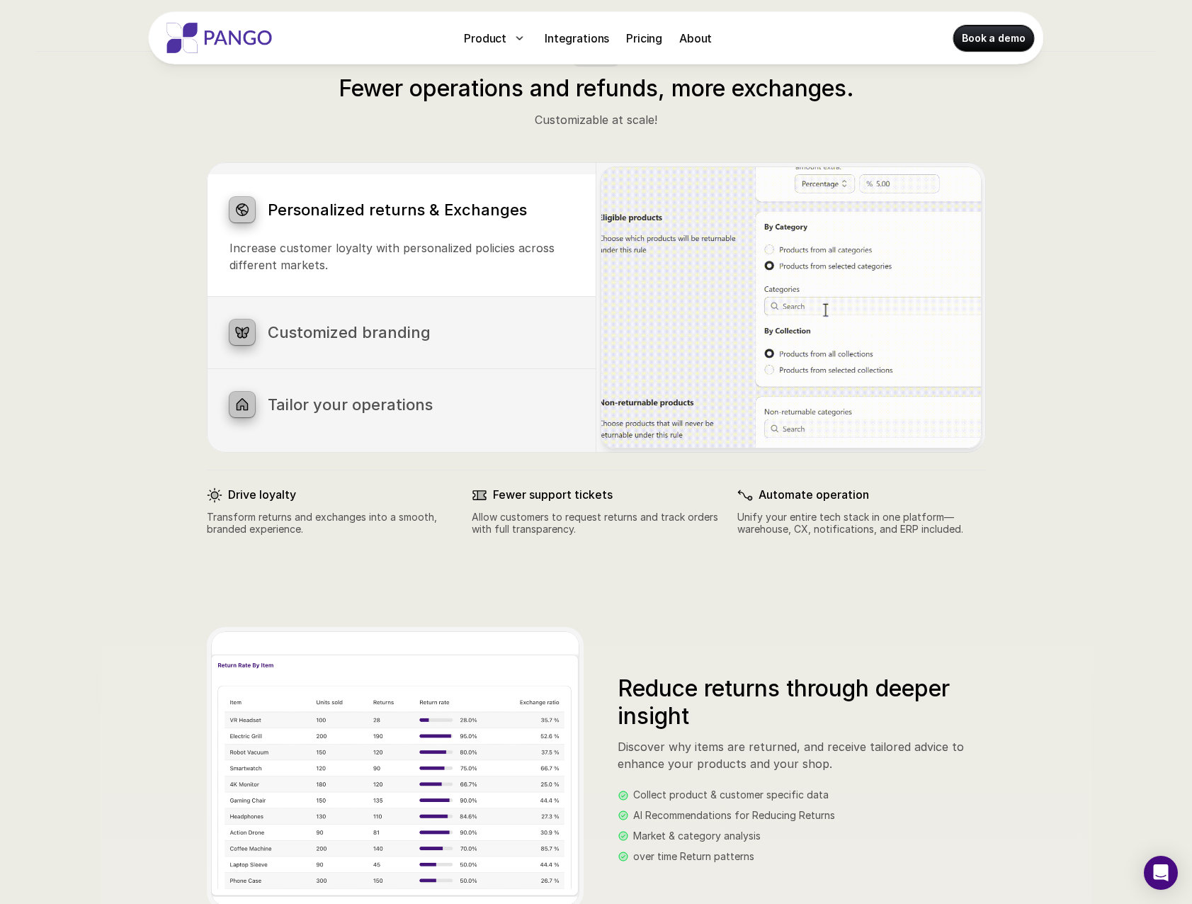
scroll to position [1062, 0]
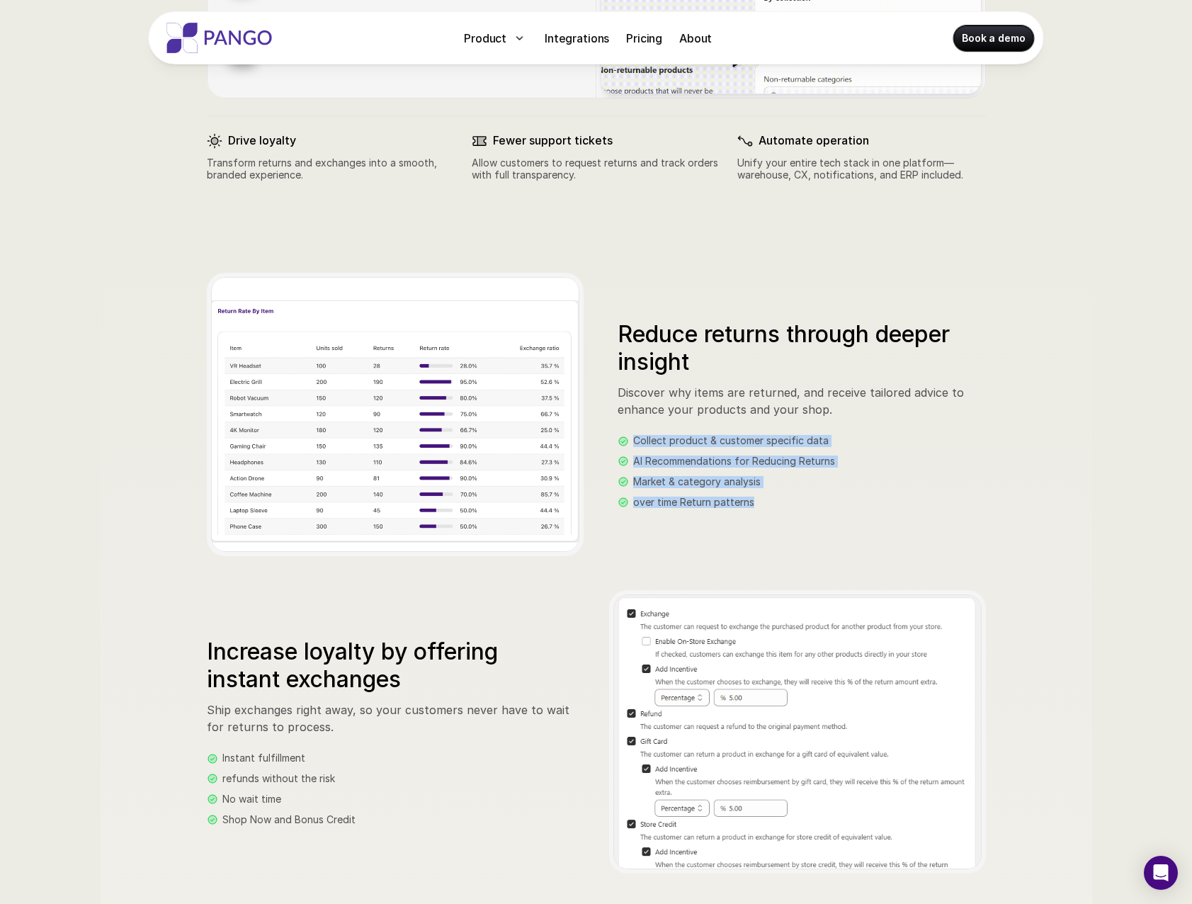
drag, startPoint x: 766, startPoint y: 530, endPoint x: 564, endPoint y: 387, distance: 248.0
click at [564, 388] on div "Reduce returns through deeper insight Discover why items are returned, and rece…" at bounding box center [596, 414] width 779 height 283
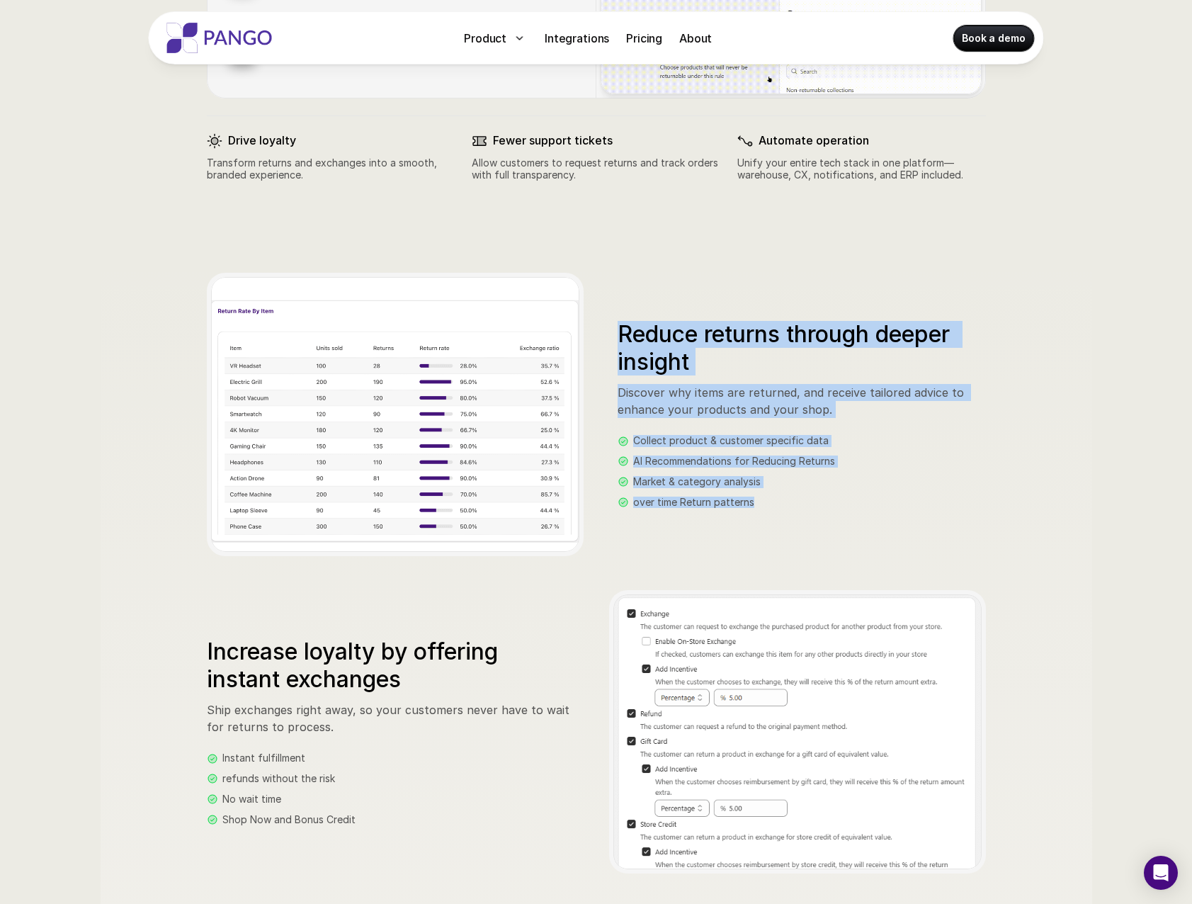
click at [775, 501] on div "over time Return patterns" at bounding box center [802, 502] width 368 height 12
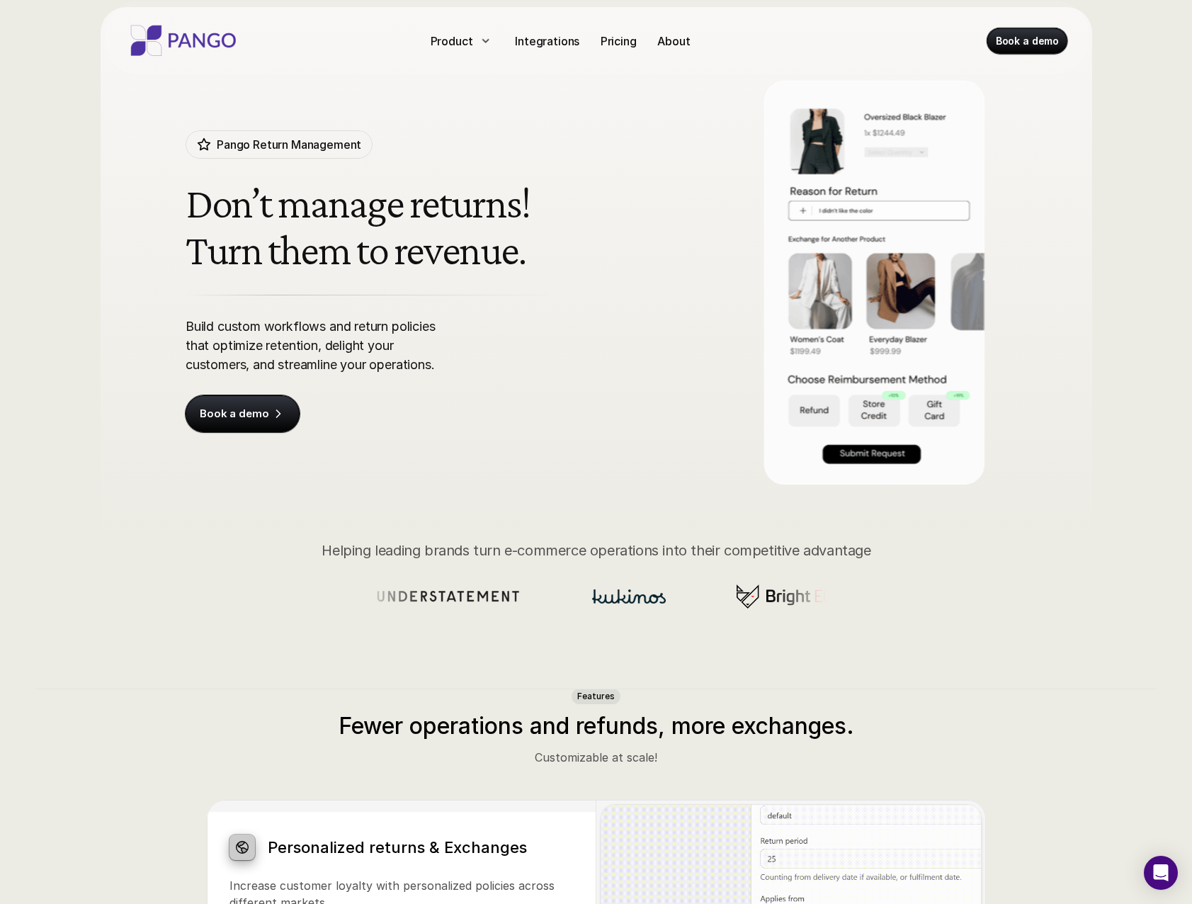
scroll to position [0, 0]
